Goal: Task Accomplishment & Management: Manage account settings

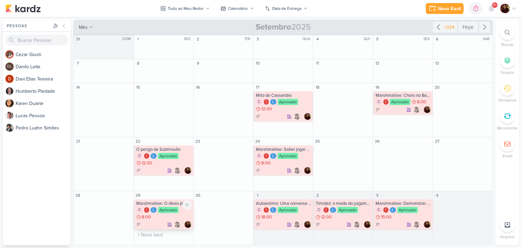
click at [171, 217] on div "C I L Aprovado 8:00" at bounding box center [164, 214] width 56 height 14
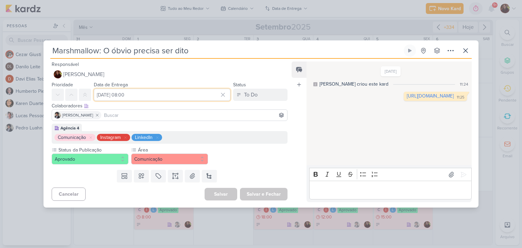
click at [155, 94] on input "[DATE] 08:00" at bounding box center [162, 95] width 137 height 12
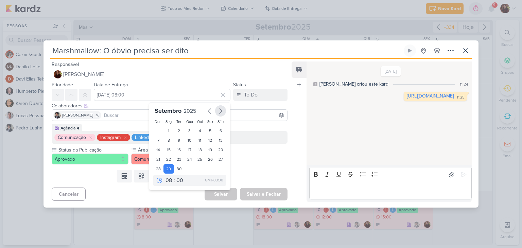
click at [222, 112] on button "button" at bounding box center [220, 110] width 11 height 11
click at [168, 141] on div "6" at bounding box center [169, 141] width 11 height 10
type input "[DATE] 08:00"
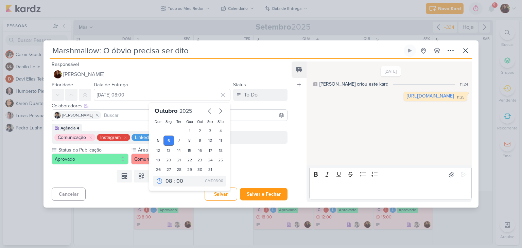
click at [279, 158] on div "Status da Publicação Aprovado Área" at bounding box center [170, 156] width 236 height 18
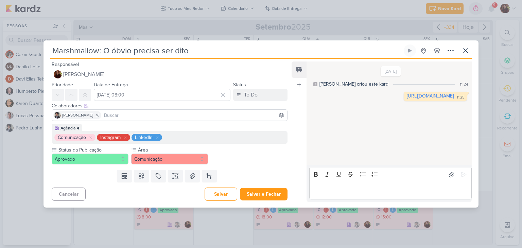
click at [143, 116] on input at bounding box center [194, 115] width 183 height 8
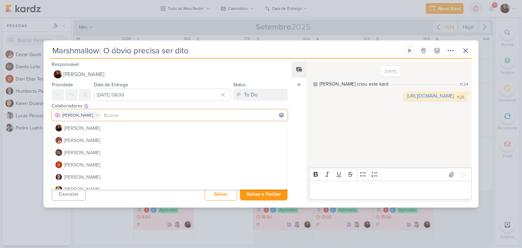
click at [100, 115] on icon at bounding box center [97, 115] width 5 height 5
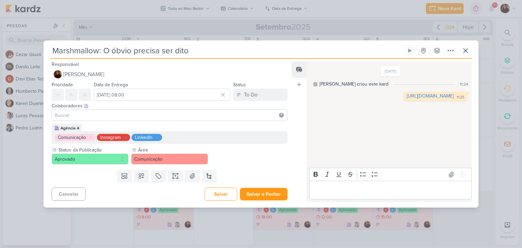
click at [117, 114] on input at bounding box center [169, 115] width 233 height 8
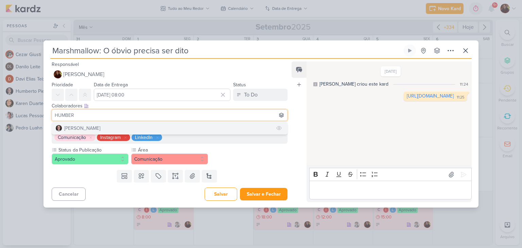
type input "HUMBER"
click at [126, 128] on button "[PERSON_NAME]" at bounding box center [169, 128] width 235 height 12
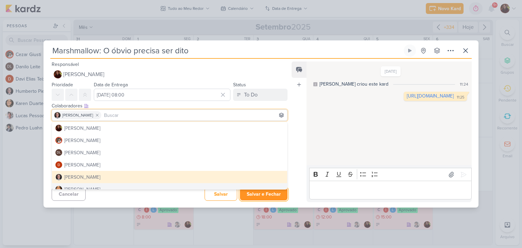
click at [260, 194] on button "Salvar e Fechar" at bounding box center [264, 194] width 48 height 13
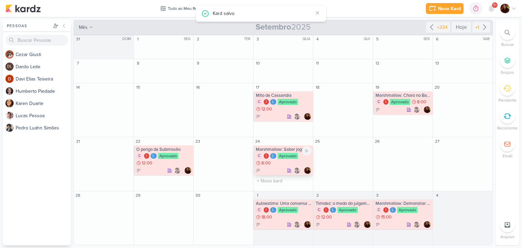
click at [287, 162] on div "C I L Aprovado 8:00" at bounding box center [284, 160] width 56 height 14
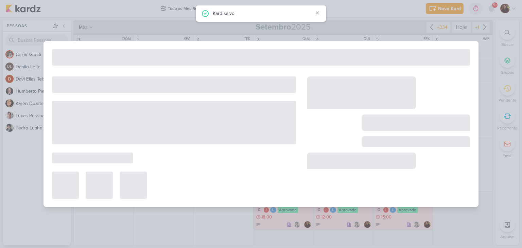
type input "Marshmallow: Saber jogar o jogo"
type input "[DATE] 08:00"
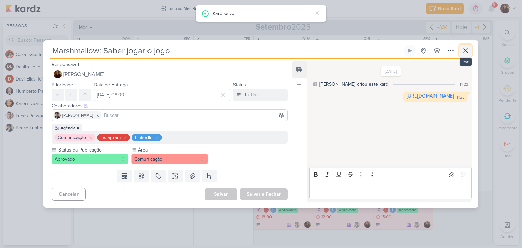
click at [467, 53] on icon at bounding box center [466, 51] width 8 height 8
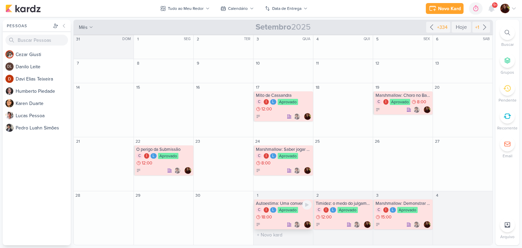
click at [286, 213] on div "C I L Aprovado 18:00" at bounding box center [284, 214] width 56 height 14
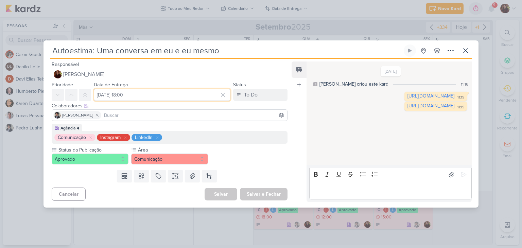
click at [186, 97] on input "[DATE] 18:00" at bounding box center [162, 95] width 137 height 12
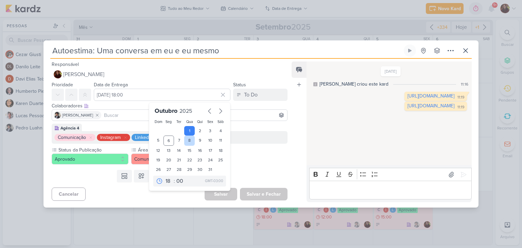
click at [190, 138] on div "8" at bounding box center [189, 141] width 11 height 10
type input "[DATE] 18:00"
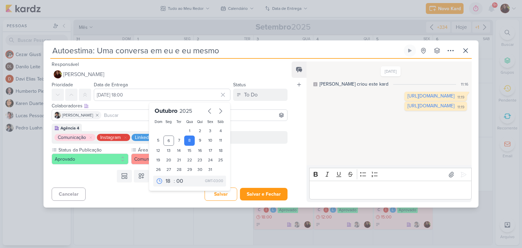
click at [243, 112] on input at bounding box center [194, 115] width 183 height 8
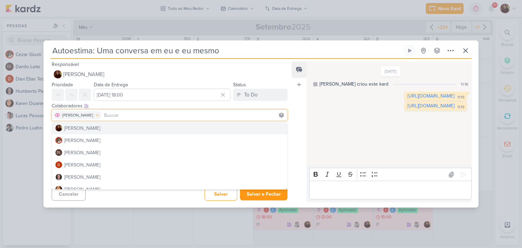
click at [100, 115] on icon at bounding box center [97, 115] width 5 height 5
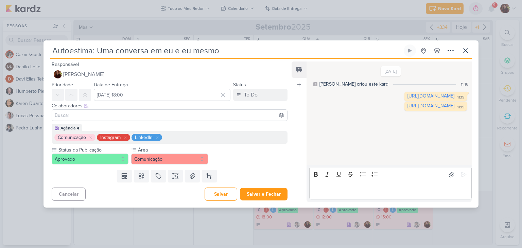
click at [116, 114] on input at bounding box center [169, 115] width 233 height 8
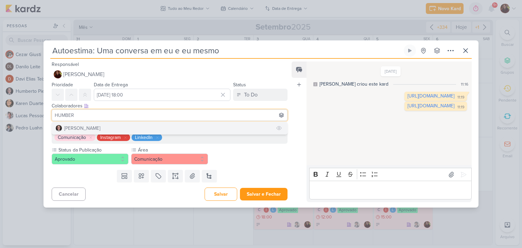
type input "HUMBER"
click at [111, 130] on button "[PERSON_NAME]" at bounding box center [169, 128] width 235 height 12
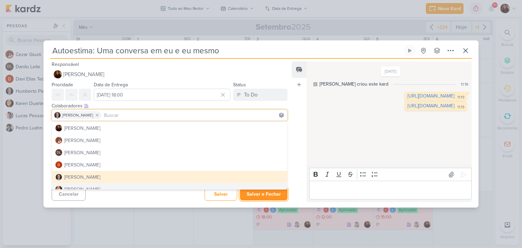
click at [258, 193] on button "Salvar e Fechar" at bounding box center [264, 194] width 48 height 13
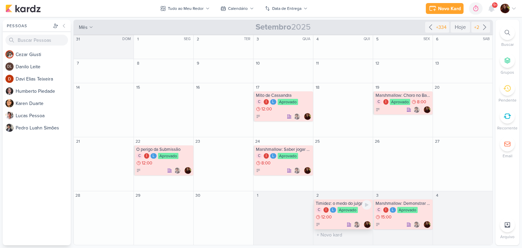
click at [327, 211] on div "I" at bounding box center [326, 209] width 5 height 5
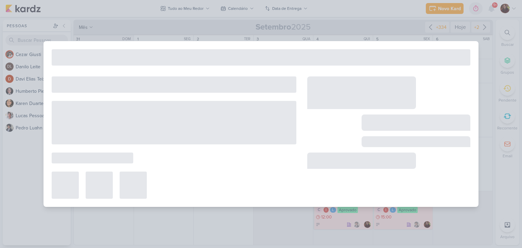
type input "Timidez: o medo do julgamento"
type input "2 de outubro de 2025 às 12:00"
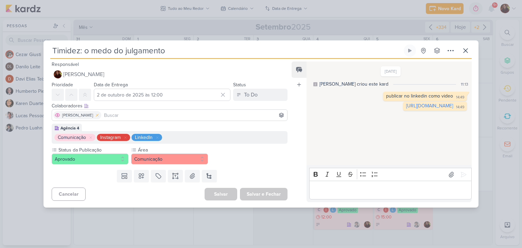
click at [100, 113] on icon at bounding box center [97, 115] width 5 height 5
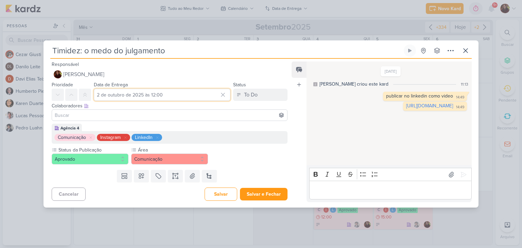
click at [128, 95] on input "2 de outubro de 2025 às 12:00" at bounding box center [162, 95] width 137 height 12
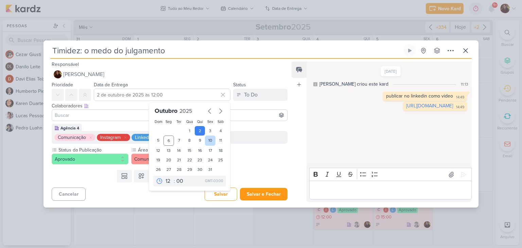
click at [209, 140] on div "10" at bounding box center [210, 141] width 11 height 10
type input "[DATE] 12:00"
click at [83, 116] on input at bounding box center [169, 115] width 233 height 8
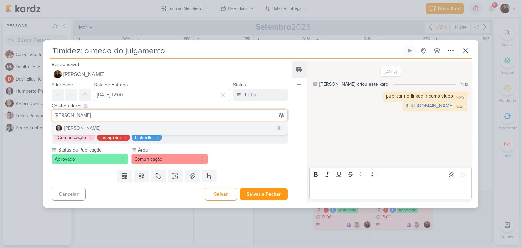
type input "[PERSON_NAME]"
click at [91, 129] on div "[PERSON_NAME]" at bounding box center [82, 128] width 36 height 7
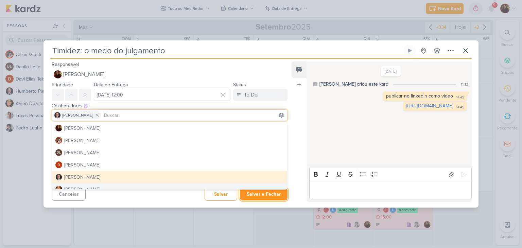
click at [257, 195] on button "Salvar e Fechar" at bounding box center [264, 194] width 48 height 13
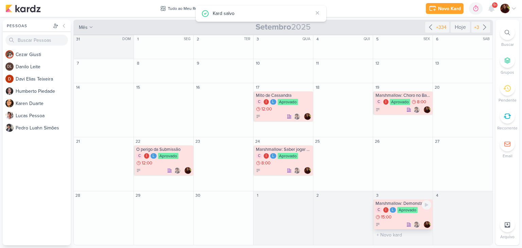
click at [404, 222] on div at bounding box center [404, 224] width 56 height 7
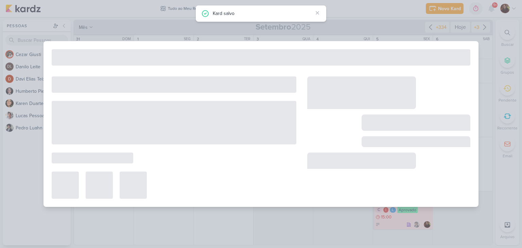
type input "Marshmallow: Demonstrar afeto no trabalho"
type input "3 de outubro de 2025 às 15:00"
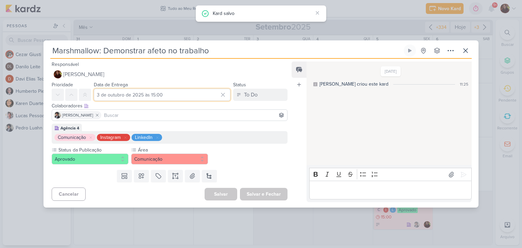
click at [150, 94] on input "3 de outubro de 2025 às 15:00" at bounding box center [162, 95] width 137 height 12
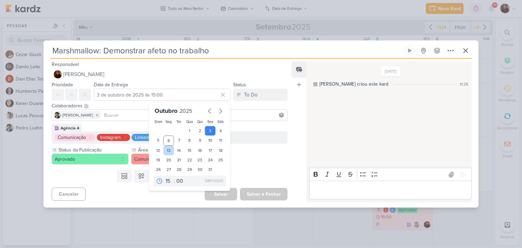
click at [166, 149] on div "13" at bounding box center [169, 151] width 11 height 10
type input "[DATE] 15:00"
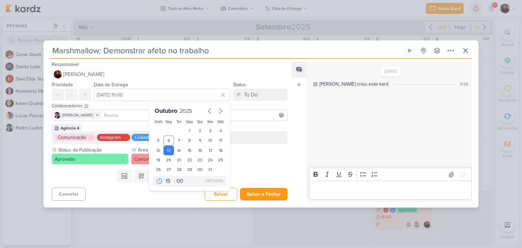
click at [256, 168] on div "Templates Campos Personalizados Marcadores Caixa De Texto Anexo [GEOGRAPHIC_DAT…" at bounding box center [167, 176] width 247 height 18
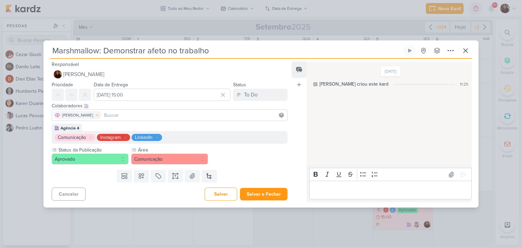
click at [100, 116] on icon at bounding box center [97, 115] width 5 height 5
click at [111, 116] on input at bounding box center [169, 115] width 233 height 8
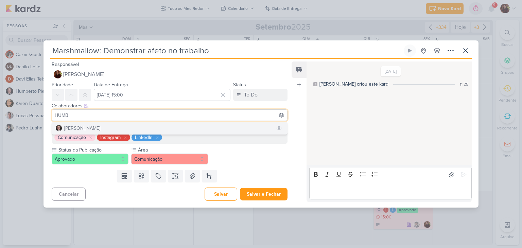
type input "HUMB"
click at [117, 126] on button "[PERSON_NAME]" at bounding box center [169, 128] width 235 height 12
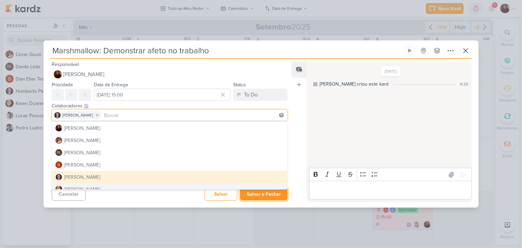
click at [256, 192] on button "Salvar e Fechar" at bounding box center [264, 194] width 48 height 13
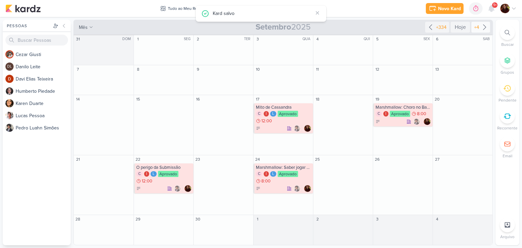
click at [486, 25] on icon at bounding box center [485, 27] width 8 height 8
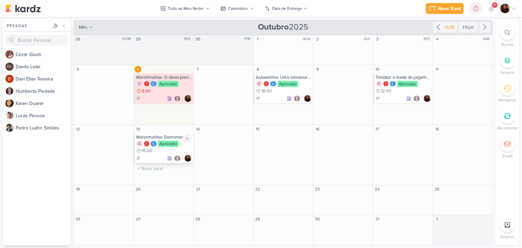
click at [168, 146] on div "Aprovado" at bounding box center [168, 144] width 20 height 6
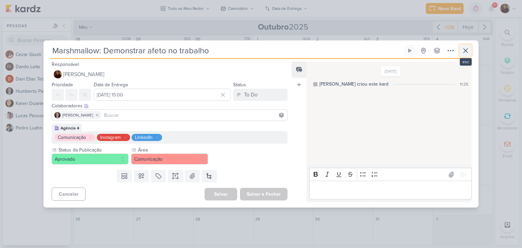
click at [466, 49] on icon at bounding box center [466, 51] width 8 height 8
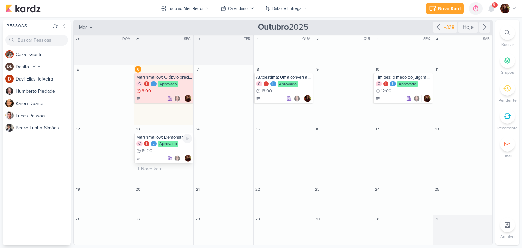
click at [181, 148] on div "C I L Aprovado 15:00" at bounding box center [164, 148] width 56 height 14
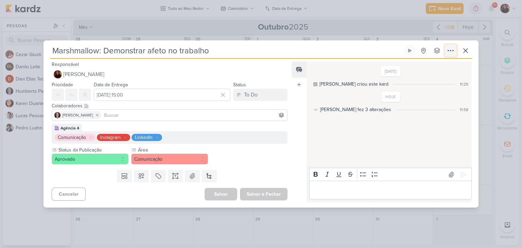
click at [455, 53] on icon at bounding box center [451, 51] width 8 height 8
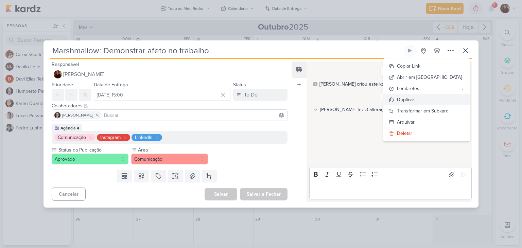
click at [439, 98] on button "Duplicar" at bounding box center [427, 99] width 87 height 11
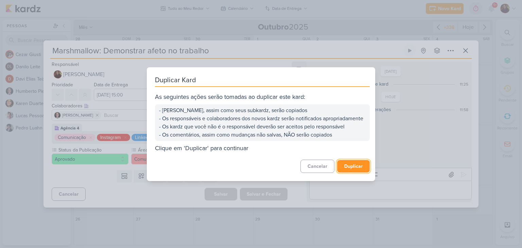
click at [354, 169] on button "Duplicar" at bounding box center [353, 166] width 33 height 13
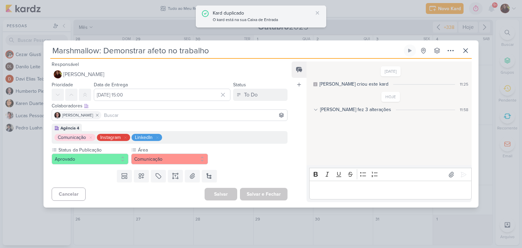
click at [246, 21] on div "O kard está na sua Caixa de Entrada" at bounding box center [263, 20] width 100 height 7
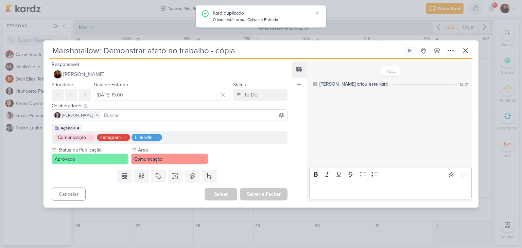
drag, startPoint x: 104, startPoint y: 50, endPoint x: 279, endPoint y: 46, distance: 174.5
click at [278, 46] on input "Marshmallow: Demonstrar afeto no trabalho - cópia" at bounding box center [226, 51] width 352 height 12
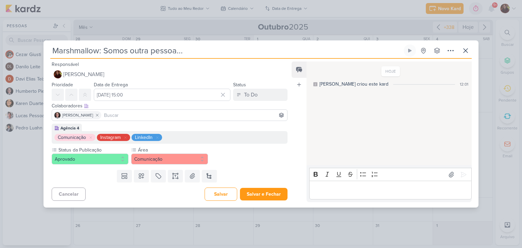
type input "Marshmallow: Somos outra pessoa..."
click at [159, 94] on input "[DATE] 15:00" at bounding box center [162, 95] width 137 height 12
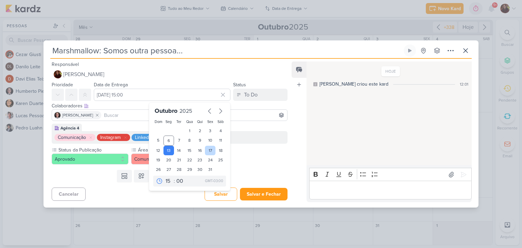
click at [208, 151] on div "17" at bounding box center [210, 151] width 11 height 10
type input "[DATE] 15:00"
click at [245, 161] on div "Status da Publicação Aprovado Área" at bounding box center [170, 156] width 236 height 18
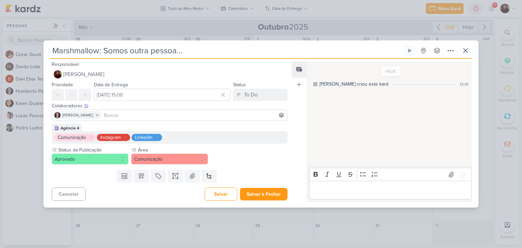
click at [361, 189] on p "Editor editing area: main" at bounding box center [390, 190] width 155 height 8
click at [462, 171] on icon at bounding box center [464, 174] width 7 height 7
click at [273, 196] on button "Salvar e Fechar" at bounding box center [264, 194] width 48 height 13
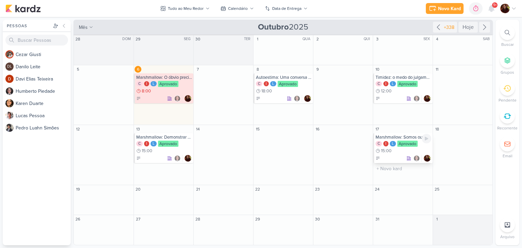
click at [414, 145] on div "Aprovado" at bounding box center [408, 144] width 20 height 6
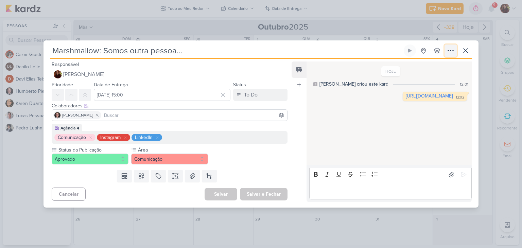
click at [452, 48] on icon at bounding box center [451, 51] width 8 height 8
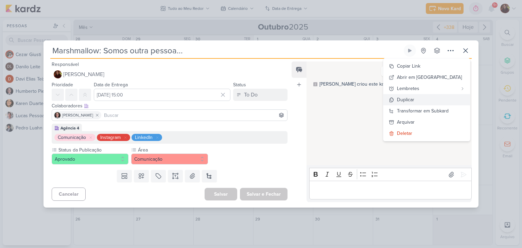
click at [441, 98] on button "Duplicar" at bounding box center [427, 99] width 87 height 11
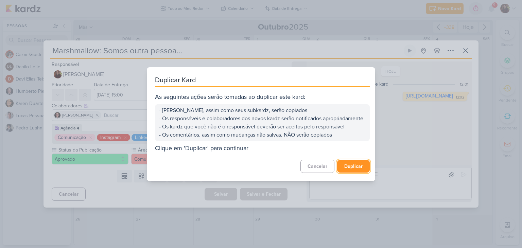
click at [348, 171] on button "Duplicar" at bounding box center [353, 166] width 33 height 13
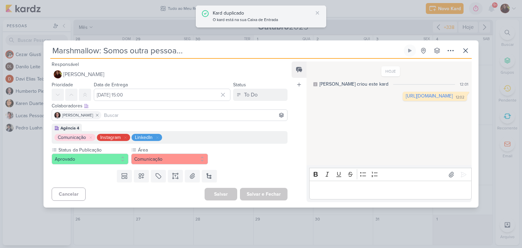
click at [237, 15] on div "Kard duplicado" at bounding box center [263, 13] width 100 height 7
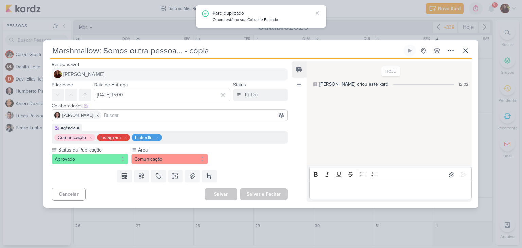
drag, startPoint x: 105, startPoint y: 50, endPoint x: 254, endPoint y: 74, distance: 151.6
click at [254, 74] on div "Marshmallow: Somos outra pessoa... - cópia Criado por mim nenhum grupo disponív…" at bounding box center [261, 126] width 435 height 163
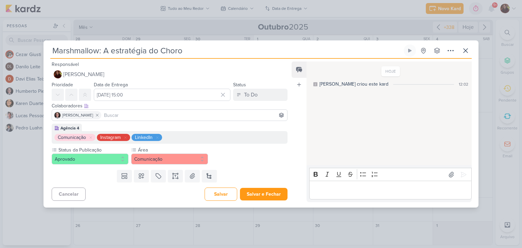
type input "Marshmallow: A estratégia do Choro"
click at [128, 96] on input "[DATE] 15:00" at bounding box center [162, 95] width 137 height 12
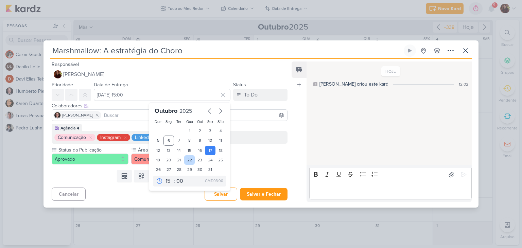
click at [187, 161] on div "22" at bounding box center [189, 160] width 11 height 10
type input "[DATE] 15:00"
click at [345, 143] on div "HOJE [PERSON_NAME] criou este kard 12:02" at bounding box center [389, 113] width 165 height 103
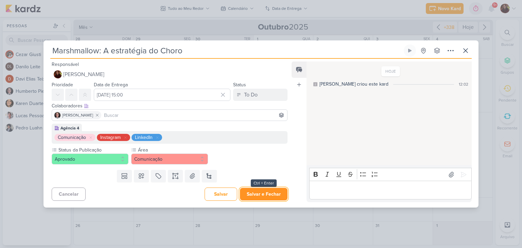
click at [268, 193] on button "Salvar e Fechar" at bounding box center [264, 194] width 48 height 13
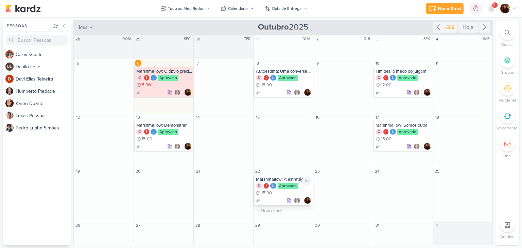
click at [286, 180] on div "Marshmallow: A estratégia do Choro" at bounding box center [284, 179] width 56 height 5
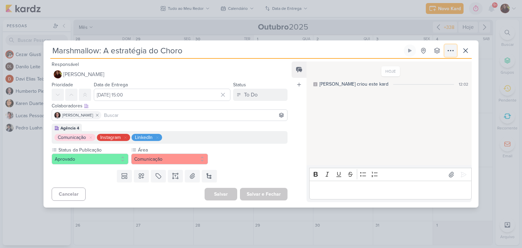
click at [454, 49] on icon at bounding box center [451, 51] width 8 height 8
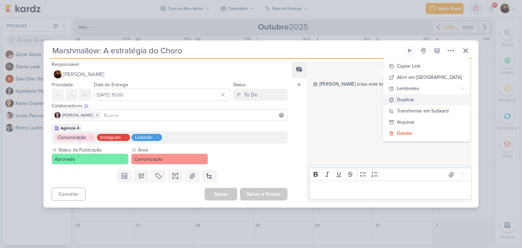
click at [429, 101] on button "Duplicar" at bounding box center [427, 99] width 87 height 11
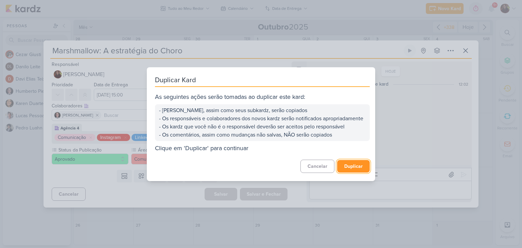
click at [350, 166] on button "Duplicar" at bounding box center [353, 166] width 33 height 13
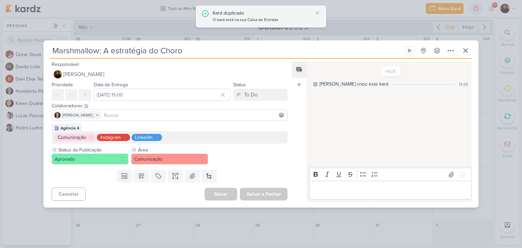
click at [234, 11] on div "Kard duplicado" at bounding box center [263, 13] width 100 height 7
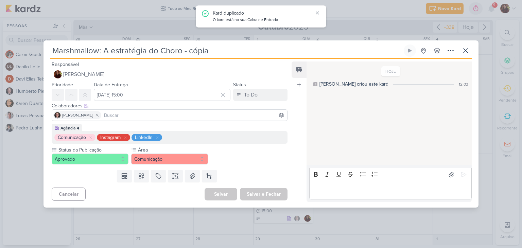
drag, startPoint x: 105, startPoint y: 50, endPoint x: 253, endPoint y: 50, distance: 148.3
click at [253, 50] on input "Marshmallow: A estratégia do Choro - cópia" at bounding box center [226, 51] width 352 height 12
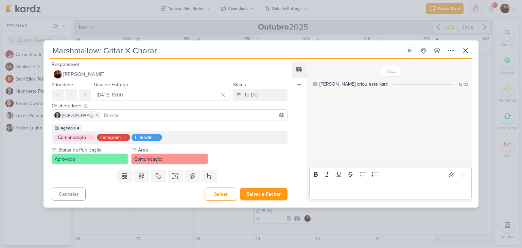
type input "Marshmallow: Gritar X Chorar"
click at [185, 91] on input "[DATE] 15:00" at bounding box center [162, 95] width 137 height 12
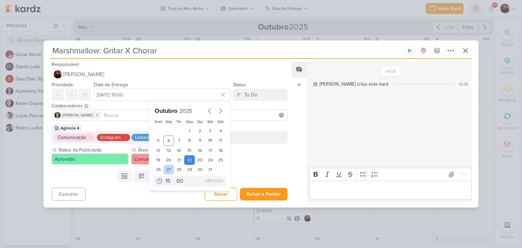
click at [165, 166] on div "27" at bounding box center [169, 170] width 11 height 10
type input "[DATE] 15:00"
click at [272, 196] on button "Salvar e Fechar" at bounding box center [264, 194] width 48 height 13
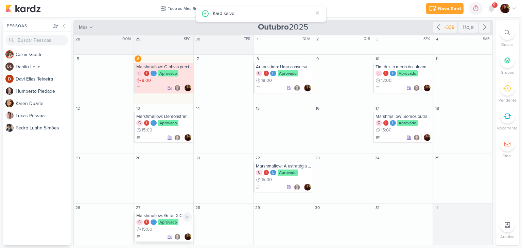
click at [168, 227] on div "C I L Aprovado 15:00" at bounding box center [164, 226] width 56 height 14
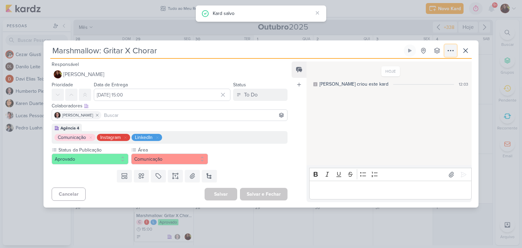
click at [449, 50] on icon at bounding box center [451, 51] width 8 height 8
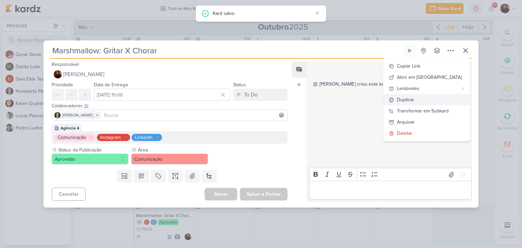
click at [434, 102] on button "Duplicar" at bounding box center [427, 99] width 87 height 11
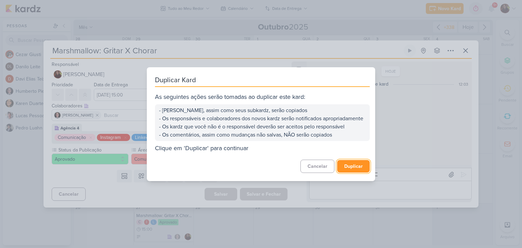
click at [342, 173] on button "Duplicar" at bounding box center [353, 166] width 33 height 13
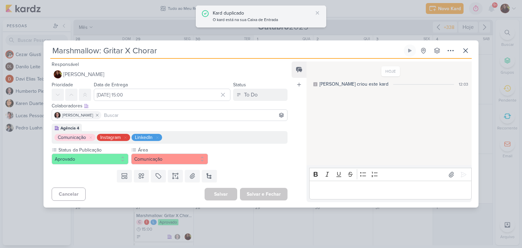
click at [241, 16] on div "Kard duplicado" at bounding box center [263, 13] width 100 height 7
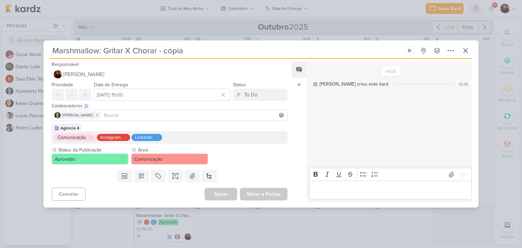
drag, startPoint x: 105, startPoint y: 48, endPoint x: 207, endPoint y: 44, distance: 102.5
click at [207, 44] on div "Marshmallow: Gritar X Chorar - cópia Criado por mim" at bounding box center [261, 123] width 435 height 167
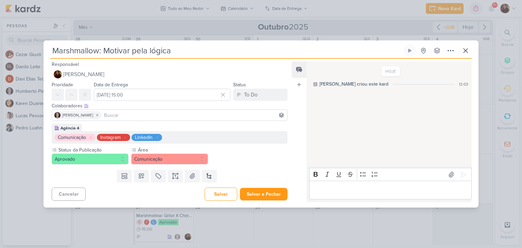
type input "Marshmallow: Motivar pela lógica"
click at [143, 95] on input "[DATE] 15:00" at bounding box center [162, 95] width 137 height 12
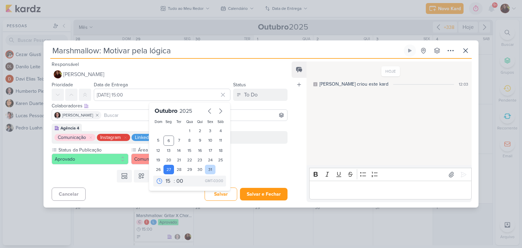
click at [210, 170] on div "31" at bounding box center [210, 170] width 11 height 10
type input "[DATE] 15:00"
click at [261, 196] on button "Salvar e Fechar" at bounding box center [264, 194] width 48 height 13
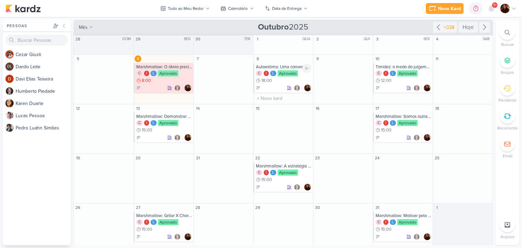
click at [282, 77] on div "C I L Aprovado 18:00" at bounding box center [284, 77] width 56 height 14
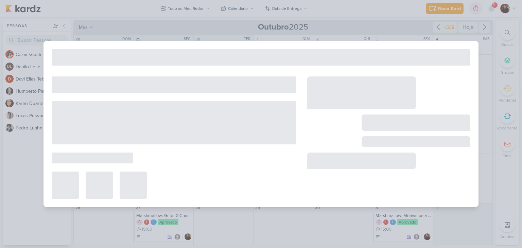
type input "Autoestima: Uma conversa em eu e eu mesmo"
type input "[DATE] 18:00"
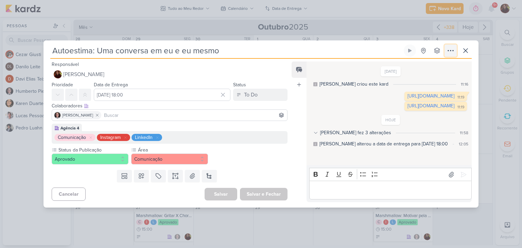
click at [454, 47] on icon at bounding box center [451, 51] width 8 height 8
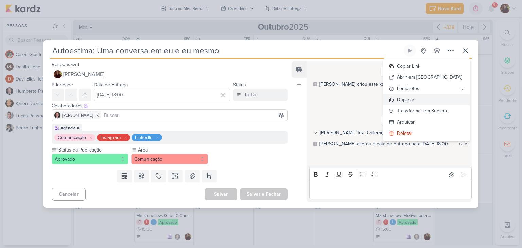
click at [447, 102] on button "Duplicar" at bounding box center [427, 99] width 87 height 11
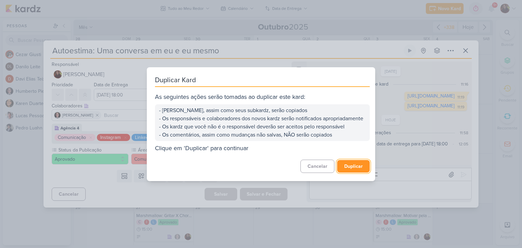
click at [351, 170] on button "Duplicar" at bounding box center [353, 166] width 33 height 13
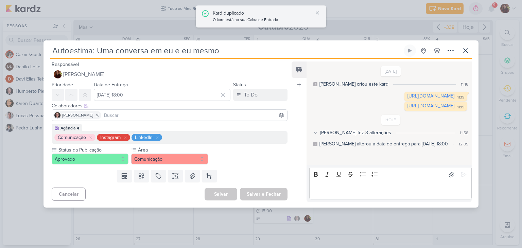
click at [240, 15] on div "Kard duplicado" at bounding box center [263, 13] width 100 height 7
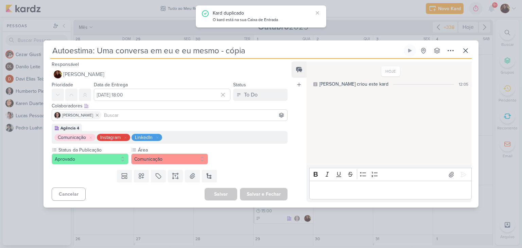
drag, startPoint x: 98, startPoint y: 50, endPoint x: 292, endPoint y: 57, distance: 194.3
click at [292, 57] on div "Autoestima: Uma conversa em eu e eu mesmo - cópia Criado por mim nenhum grupo d…" at bounding box center [261, 52] width 422 height 14
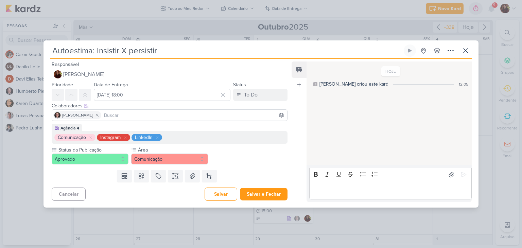
type input "Autoestima: Insistir X persistir"
click at [160, 97] on input "[DATE] 18:00" at bounding box center [162, 95] width 137 height 12
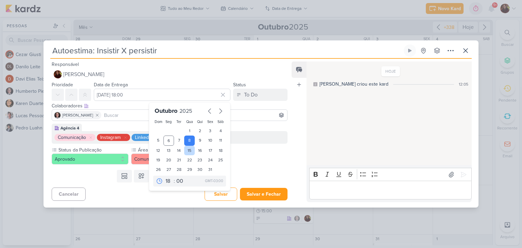
click at [187, 151] on div "15" at bounding box center [189, 151] width 11 height 10
type input "[DATE] 18:00"
click at [259, 168] on div "Templates Campos Personalizados Marcadores Caixa De Texto Anexo [GEOGRAPHIC_DAT…" at bounding box center [167, 176] width 247 height 18
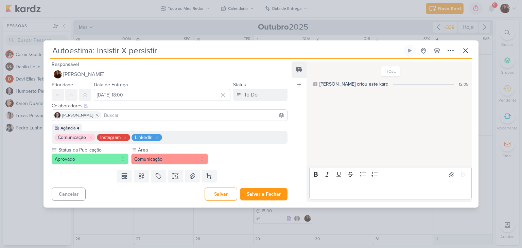
click at [358, 194] on div "Editor editing area: main" at bounding box center [391, 190] width 163 height 19
click at [355, 194] on p "Editor editing area: main" at bounding box center [390, 190] width 155 height 8
drag, startPoint x: 460, startPoint y: 176, endPoint x: 454, endPoint y: 181, distance: 7.7
click at [461, 176] on icon at bounding box center [464, 174] width 7 height 7
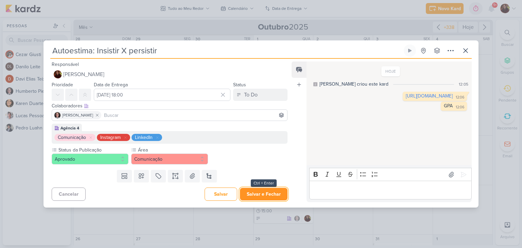
click at [252, 195] on button "Salvar e Fechar" at bounding box center [264, 194] width 48 height 13
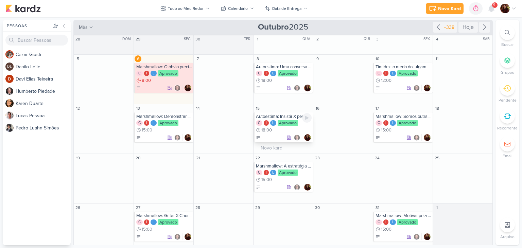
click at [277, 129] on div "C I L Aprovado 18:00" at bounding box center [284, 127] width 56 height 14
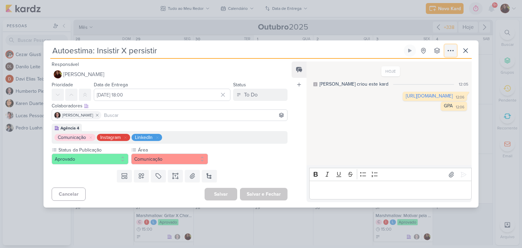
click at [452, 49] on icon at bounding box center [451, 51] width 8 height 8
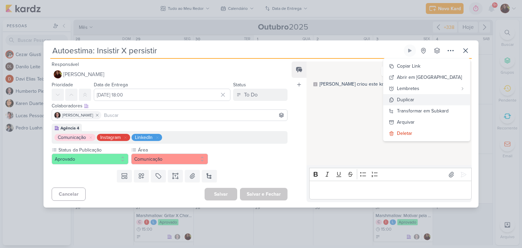
click at [435, 101] on button "Duplicar" at bounding box center [427, 99] width 87 height 11
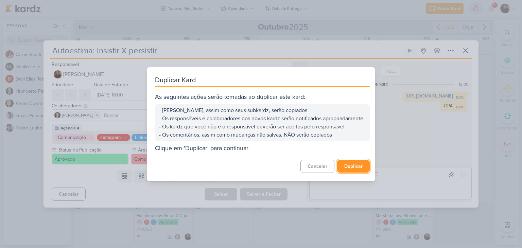
click at [359, 172] on button "Duplicar" at bounding box center [353, 166] width 33 height 13
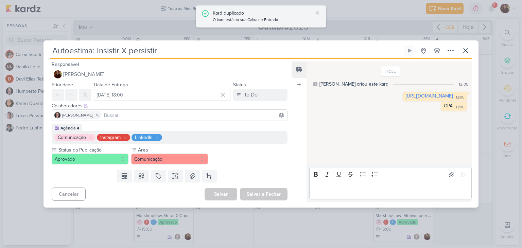
click at [245, 14] on div "Kard duplicado" at bounding box center [263, 13] width 100 height 7
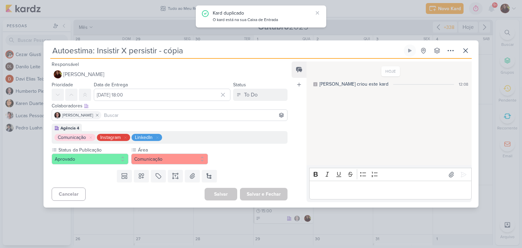
click at [367, 187] on p "Editor editing area: main" at bounding box center [390, 190] width 155 height 8
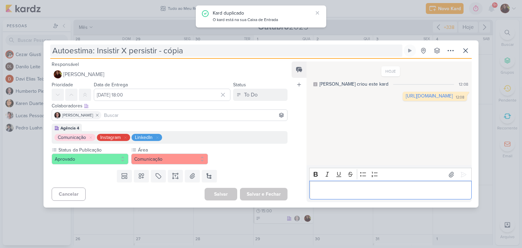
click at [127, 48] on input "Autoestima: Insistir X persistir - cópia" at bounding box center [226, 51] width 352 height 12
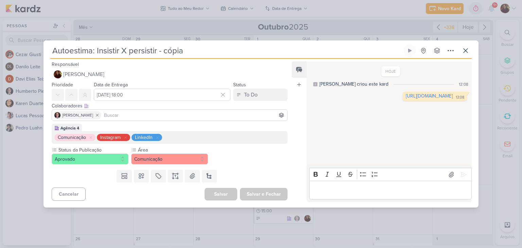
drag, startPoint x: 97, startPoint y: 50, endPoint x: 208, endPoint y: 46, distance: 112.0
click at [208, 46] on input "Autoestima: Insistir X persistir - cópia" at bounding box center [226, 51] width 352 height 12
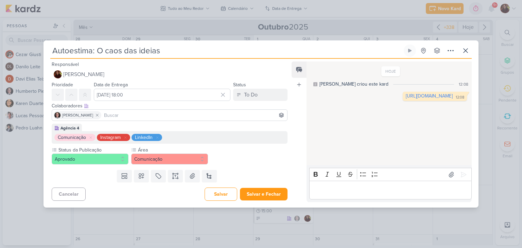
type input "Autoestima: O caos das ideias"
click at [143, 96] on input "[DATE] 18:00" at bounding box center [162, 95] width 137 height 12
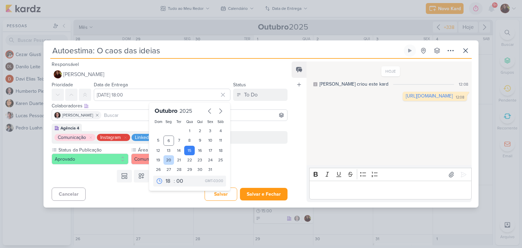
click at [168, 159] on div "20" at bounding box center [169, 160] width 11 height 10
type input "[DATE] 18:00"
click at [270, 197] on button "Salvar e Fechar" at bounding box center [264, 194] width 48 height 13
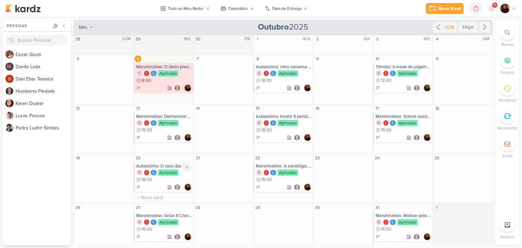
click at [171, 175] on div "Aprovado" at bounding box center [168, 173] width 20 height 6
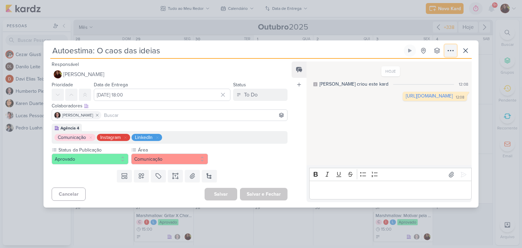
click at [450, 48] on icon at bounding box center [451, 51] width 8 height 8
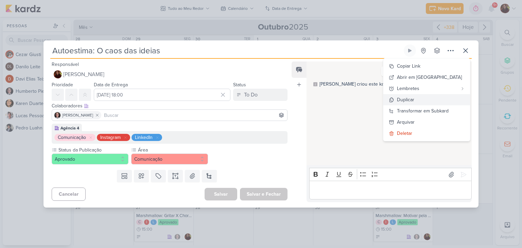
click at [441, 99] on button "Duplicar" at bounding box center [427, 99] width 87 height 11
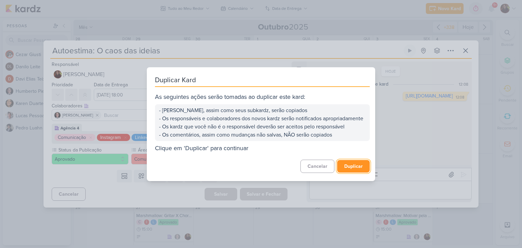
click at [352, 171] on button "Duplicar" at bounding box center [353, 166] width 33 height 13
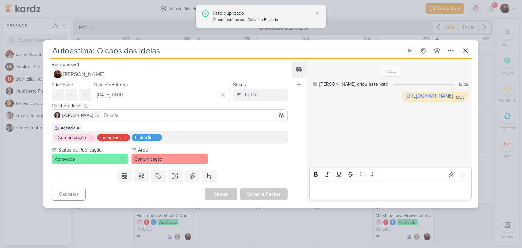
click at [281, 16] on div "Kard duplicado" at bounding box center [263, 13] width 100 height 7
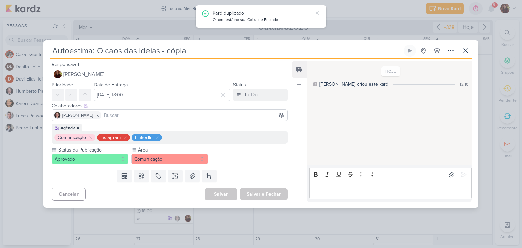
click at [342, 186] on p "Editor editing area: main" at bounding box center [390, 190] width 155 height 8
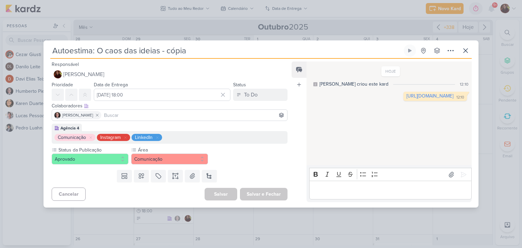
drag, startPoint x: 97, startPoint y: 52, endPoint x: 321, endPoint y: 51, distance: 224.1
click at [321, 51] on input "Autoestima: O caos das ideias - cópia" at bounding box center [226, 51] width 352 height 12
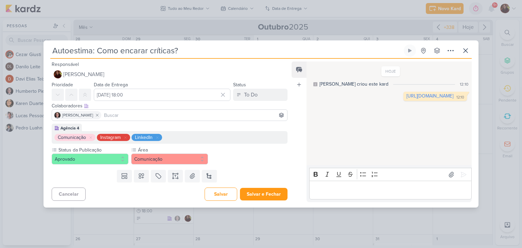
type input "Autoestima: Como encarar críticas?"
click at [366, 194] on p "Editor editing area: main" at bounding box center [390, 190] width 155 height 8
click at [462, 179] on button at bounding box center [463, 174] width 11 height 11
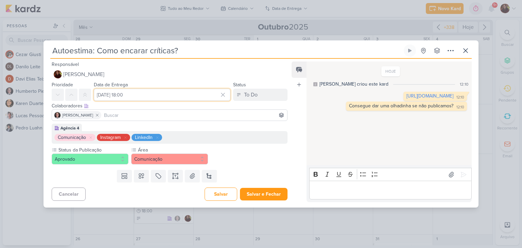
click at [131, 94] on input "[DATE] 18:00" at bounding box center [162, 95] width 137 height 12
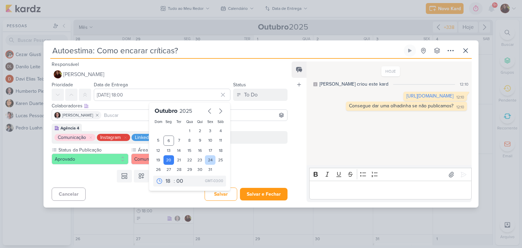
click at [206, 161] on div "24" at bounding box center [210, 160] width 11 height 10
type input "[DATE] 18:00"
click at [260, 194] on button "Salvar e Fechar" at bounding box center [264, 194] width 48 height 13
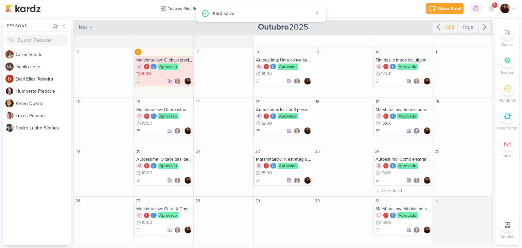
scroll to position [8, 0]
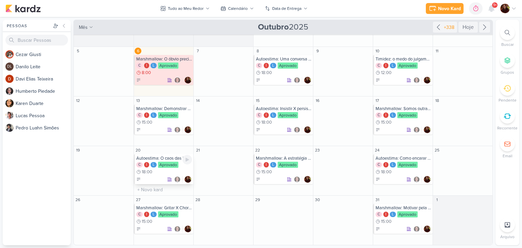
click at [170, 164] on div "Aprovado" at bounding box center [168, 165] width 20 height 6
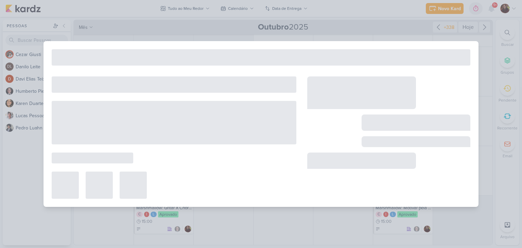
type input "Autoestima: O caos das ideias"
type input "[DATE] 18:00"
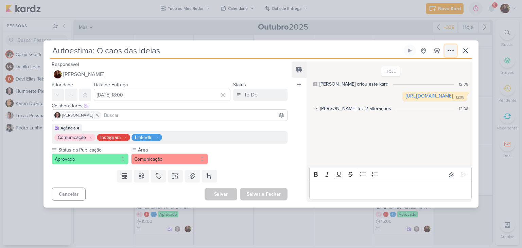
click at [450, 50] on icon at bounding box center [451, 51] width 8 height 8
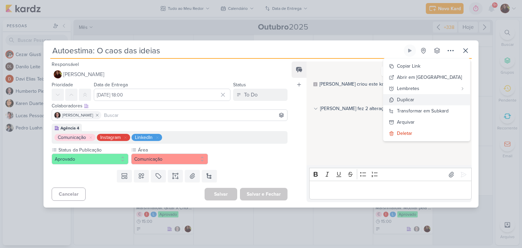
click at [444, 102] on button "Duplicar" at bounding box center [427, 99] width 87 height 11
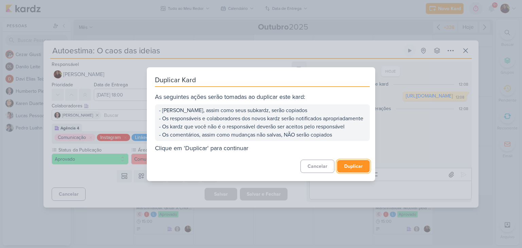
click at [361, 173] on button "Duplicar" at bounding box center [353, 166] width 33 height 13
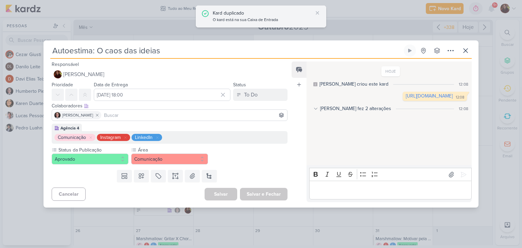
click at [271, 17] on div "O kard está na sua Caixa de Entrada" at bounding box center [263, 20] width 100 height 7
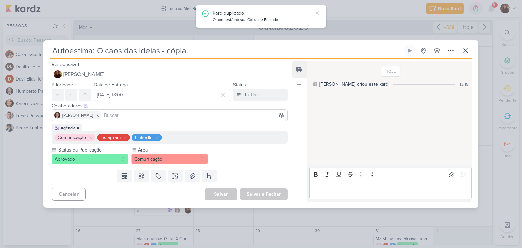
drag, startPoint x: 99, startPoint y: 48, endPoint x: 216, endPoint y: 67, distance: 118.9
click at [216, 67] on div "Autoestima: O caos das ideias - cópia Criado por mim nenhum grupo disponível" at bounding box center [261, 126] width 435 height 163
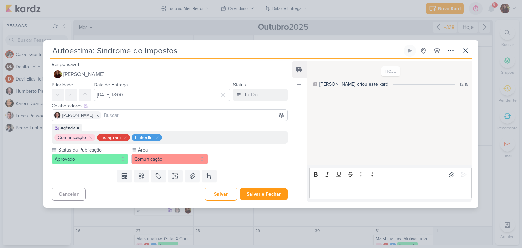
type input "Autoestima: Síndrome do Impostos"
click at [409, 188] on p "Editor editing area: main" at bounding box center [390, 190] width 155 height 8
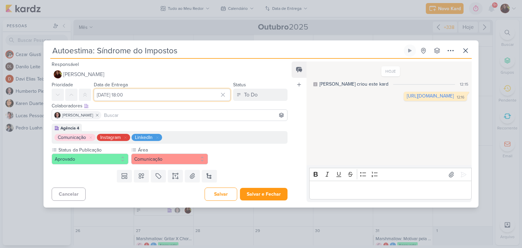
click at [132, 93] on input "[DATE] 18:00" at bounding box center [162, 95] width 137 height 12
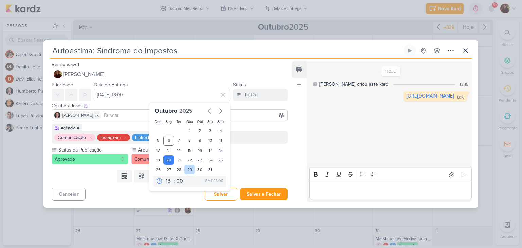
click at [189, 170] on div "29" at bounding box center [189, 170] width 11 height 10
type input "[DATE] 18:00"
click at [258, 195] on button "Salvar e Fechar" at bounding box center [264, 194] width 48 height 13
